Goal: Information Seeking & Learning: Learn about a topic

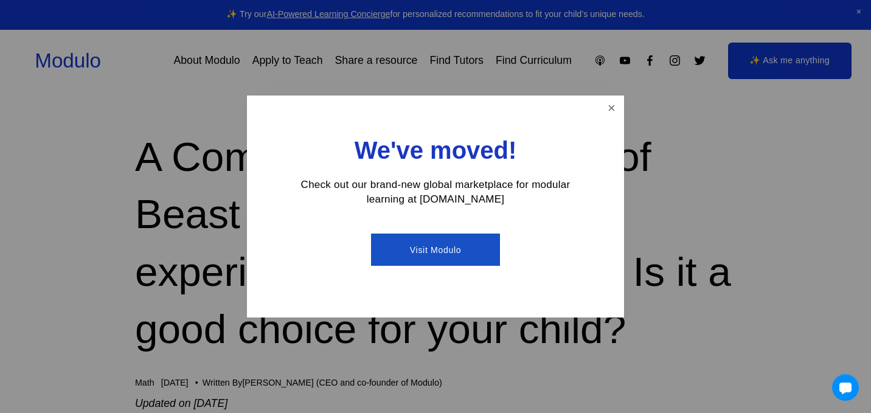
click at [613, 96] on div "We've moved! Check out our brand-new global marketplace for modular learning at…" at bounding box center [435, 207] width 377 height 222
click at [609, 106] on link "Close" at bounding box center [611, 107] width 21 height 21
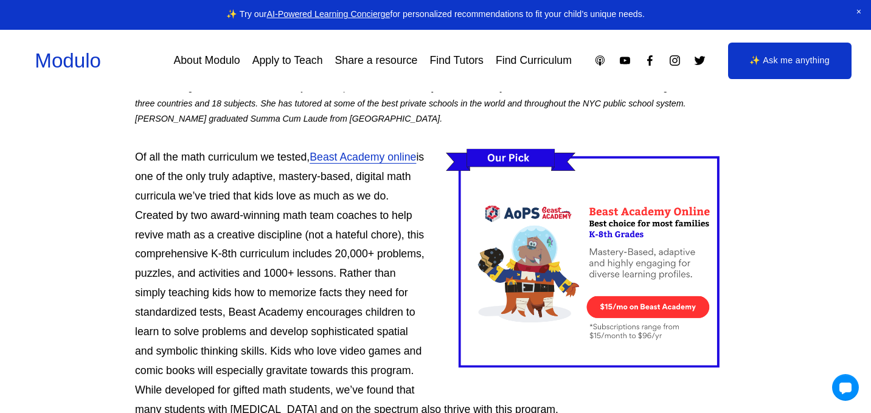
scroll to position [784, 0]
click at [393, 153] on link "Beast Academy online" at bounding box center [363, 156] width 106 height 12
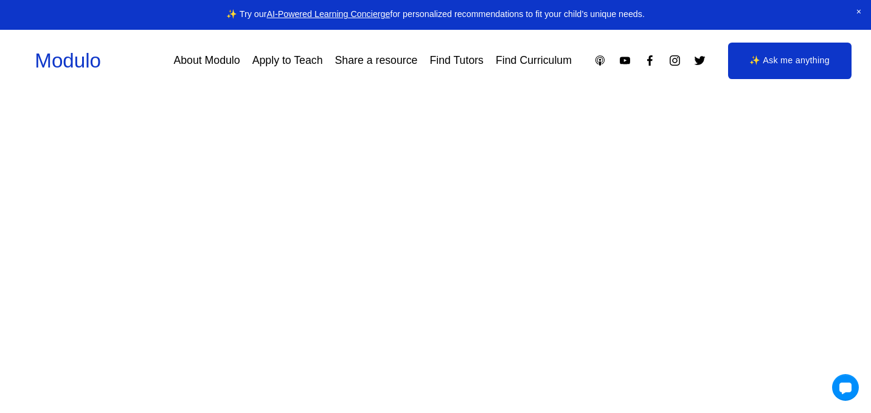
scroll to position [2303, 0]
